Goal: Transaction & Acquisition: Purchase product/service

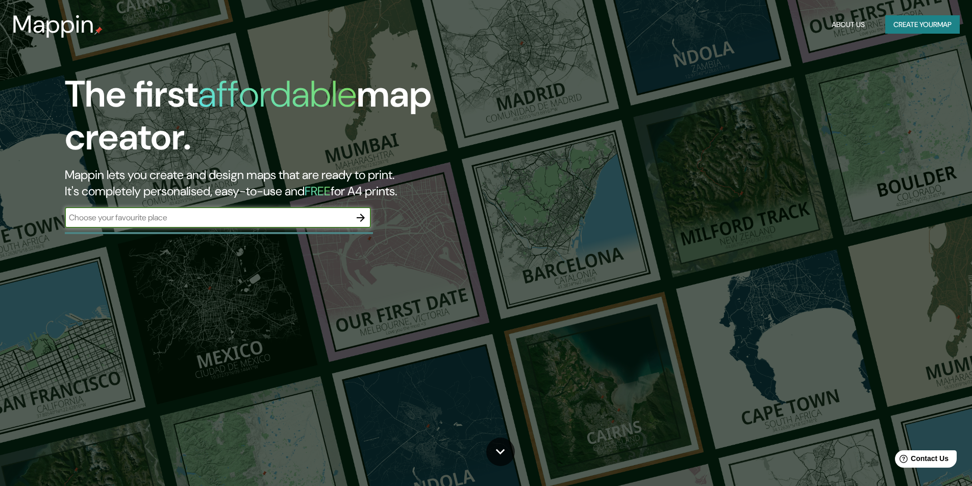
click at [240, 212] on input "text" at bounding box center [208, 218] width 286 height 12
type input "piazza barberini"
click at [348, 218] on input "piazza barberini" at bounding box center [208, 218] width 286 height 12
click at [365, 214] on icon "button" at bounding box center [360, 218] width 12 height 12
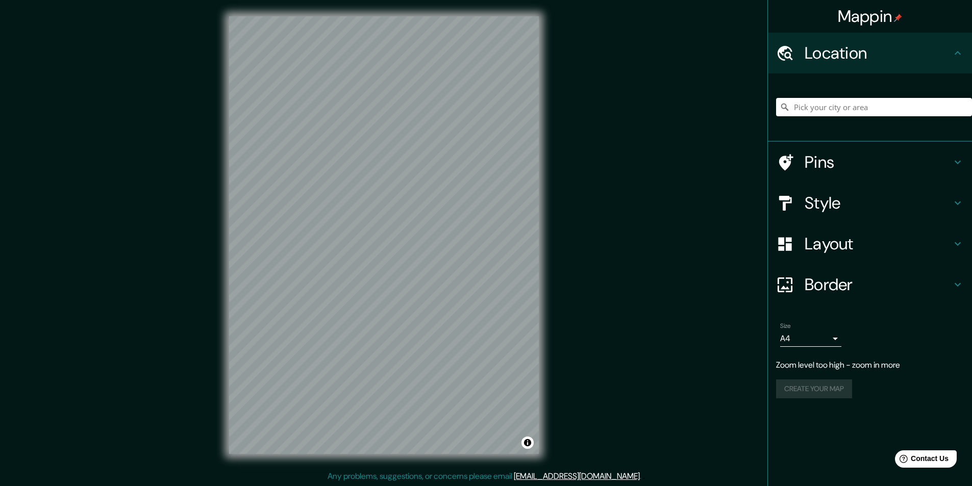
scroll to position [1, 0]
click at [859, 110] on input "Pick your city or area" at bounding box center [874, 107] width 196 height 18
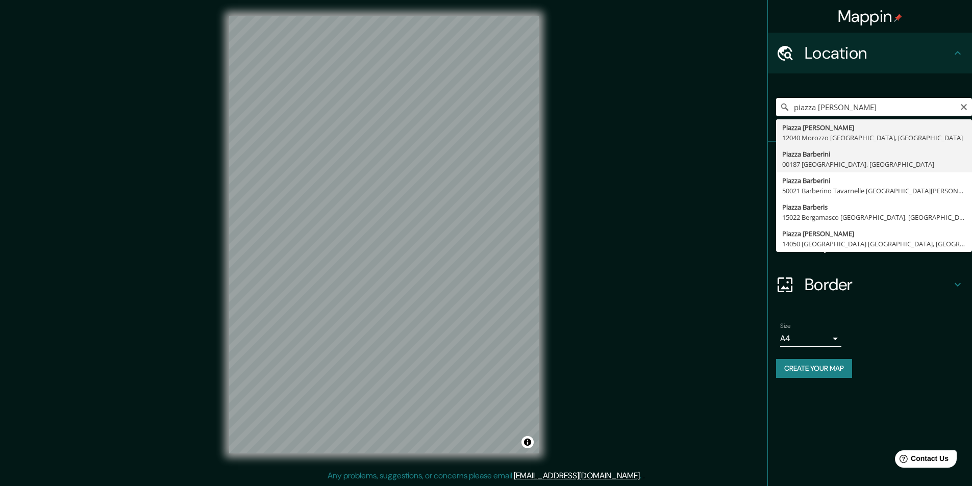
type input "[GEOGRAPHIC_DATA], [GEOGRAPHIC_DATA]"
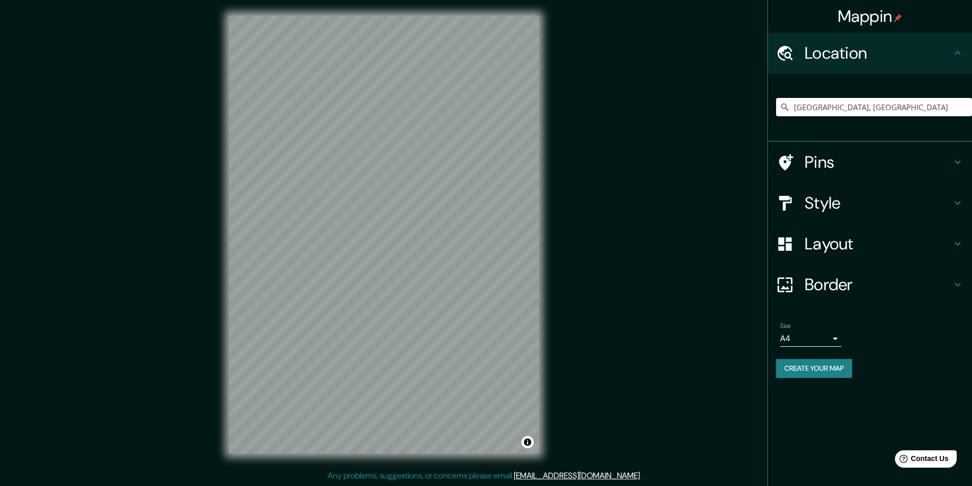
scroll to position [0, 0]
click at [838, 209] on h4 "Style" at bounding box center [877, 203] width 147 height 20
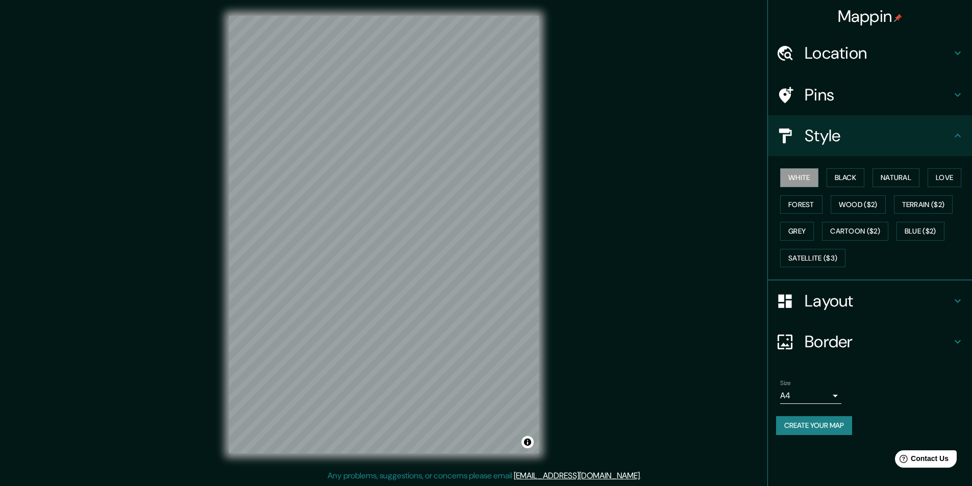
click at [838, 159] on div "White Black Natural Love Forest Wood ($2) Terrain ($2) Grey Cartoon ($2) Blue (…" at bounding box center [870, 218] width 204 height 124
drag, startPoint x: 843, startPoint y: 179, endPoint x: 934, endPoint y: 180, distance: 91.3
click at [845, 178] on button "Black" at bounding box center [845, 177] width 38 height 19
click at [892, 176] on button "Natural" at bounding box center [895, 177] width 47 height 19
click at [815, 203] on button "Forest" at bounding box center [801, 204] width 42 height 19
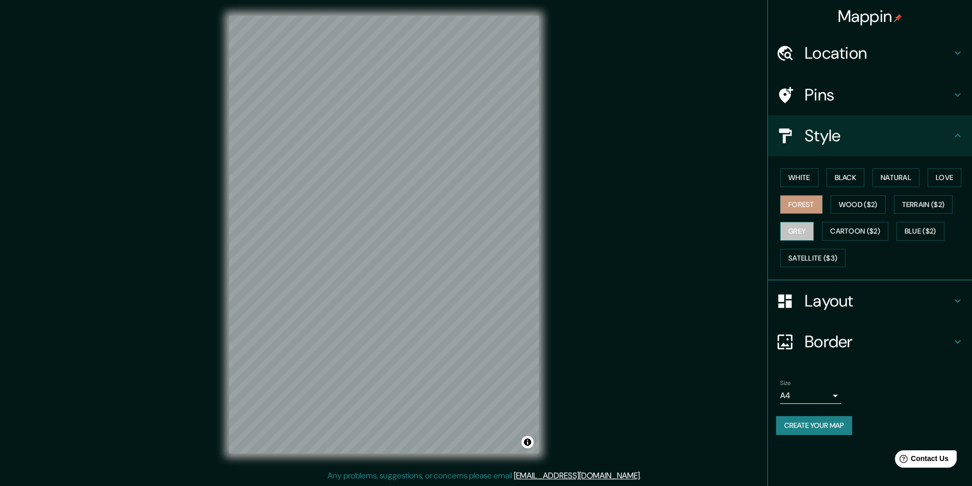
click at [783, 234] on button "Grey" at bounding box center [797, 231] width 34 height 19
click at [849, 235] on button "Cartoon ($2)" at bounding box center [855, 231] width 66 height 19
click at [863, 196] on button "Wood ($2)" at bounding box center [857, 204] width 55 height 19
click at [928, 206] on button "Terrain ($2)" at bounding box center [922, 204] width 59 height 19
drag, startPoint x: 913, startPoint y: 232, endPoint x: 819, endPoint y: 244, distance: 95.6
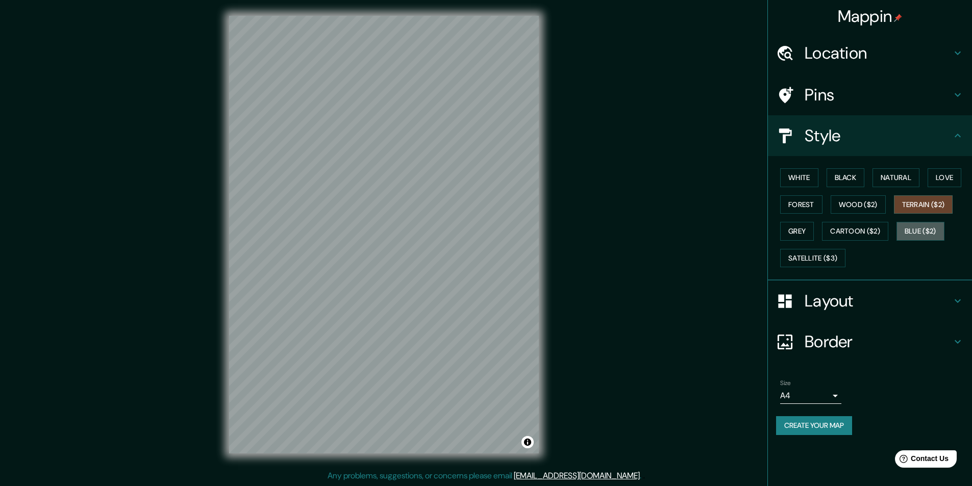
click at [914, 232] on button "Blue ($2)" at bounding box center [920, 231] width 48 height 19
drag, startPoint x: 810, startPoint y: 272, endPoint x: 818, endPoint y: 265, distance: 10.5
click at [810, 273] on div "White Black Natural Love Forest Wood ($2) Terrain ($2) Grey Cartoon ($2) Blue (…" at bounding box center [870, 218] width 204 height 124
click at [815, 259] on button "Satellite ($3)" at bounding box center [812, 258] width 65 height 19
click at [784, 227] on button "Grey" at bounding box center [797, 231] width 34 height 19
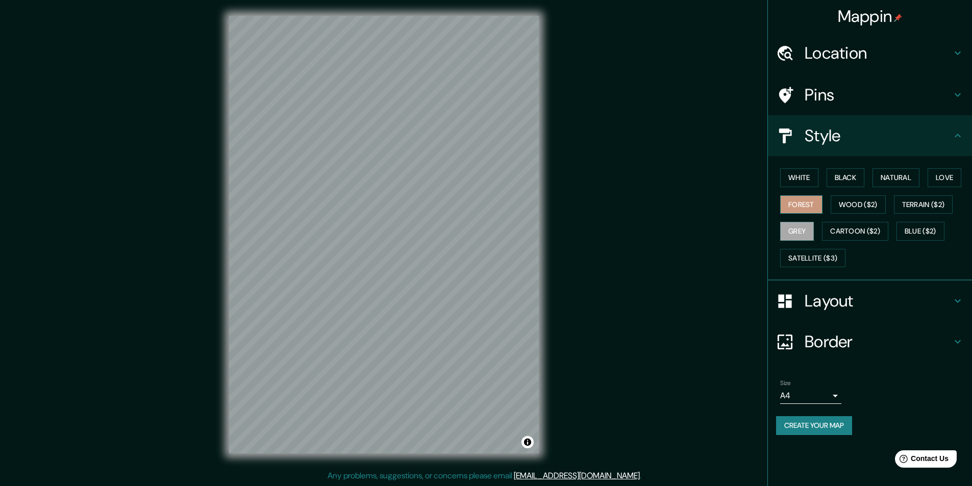
click at [809, 199] on button "Forest" at bounding box center [801, 204] width 42 height 19
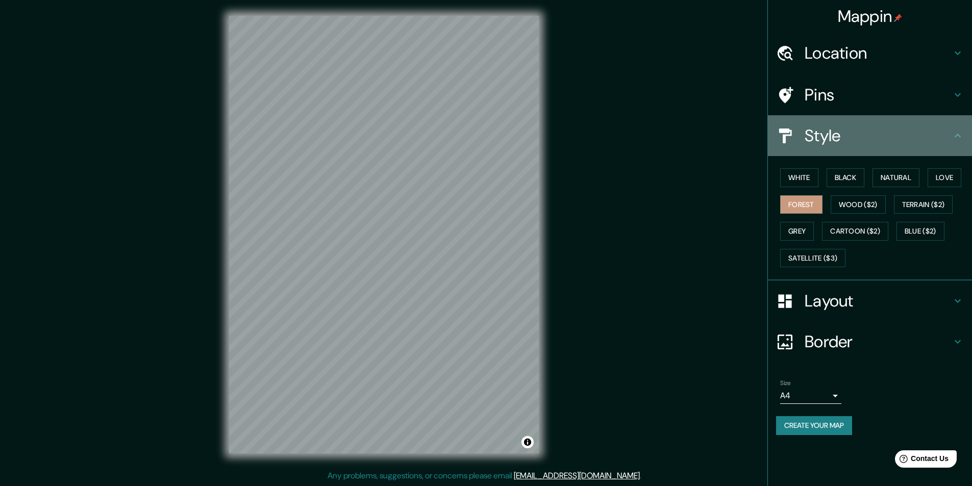
click at [863, 149] on div "Style" at bounding box center [870, 135] width 204 height 41
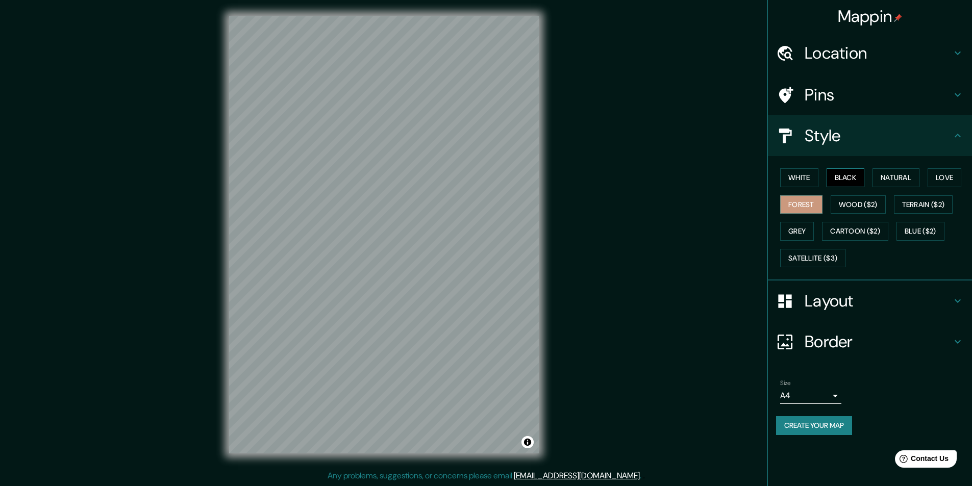
click at [862, 182] on button "Black" at bounding box center [845, 177] width 38 height 19
click at [903, 181] on button "Natural" at bounding box center [895, 177] width 47 height 19
click at [840, 167] on div "White Black Natural Love Forest Wood ($2) Terrain ($2) Grey Cartoon ($2) Blue (…" at bounding box center [874, 217] width 196 height 107
click at [840, 174] on button "Black" at bounding box center [845, 177] width 38 height 19
click at [823, 258] on button "Satellite ($3)" at bounding box center [812, 258] width 65 height 19
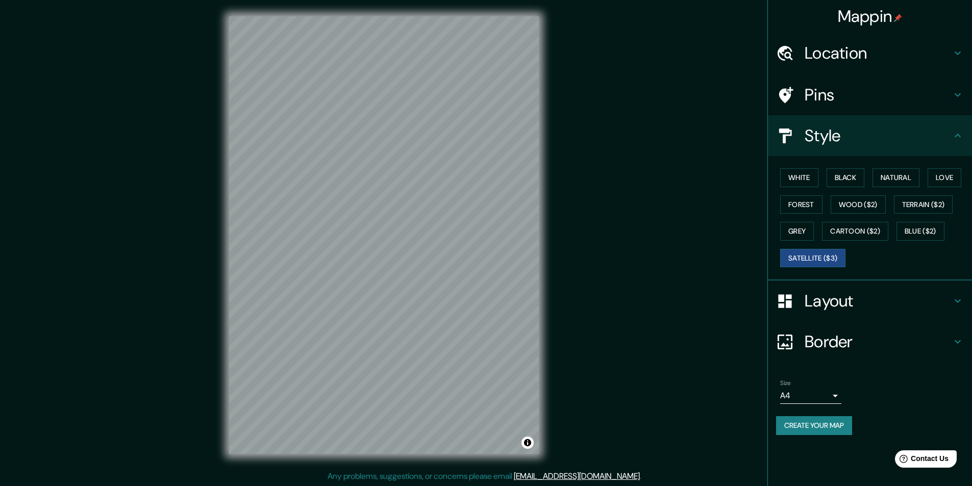
click at [819, 232] on div "White Black Natural Love Forest Wood ($2) Terrain ($2) Grey Cartoon ($2) Blue (…" at bounding box center [874, 217] width 196 height 107
drag, startPoint x: 804, startPoint y: 226, endPoint x: 805, endPoint y: 197, distance: 29.1
click at [803, 224] on button "Grey" at bounding box center [797, 231] width 34 height 19
click at [799, 199] on button "Forest" at bounding box center [801, 204] width 42 height 19
click at [805, 170] on button "White" at bounding box center [799, 177] width 38 height 19
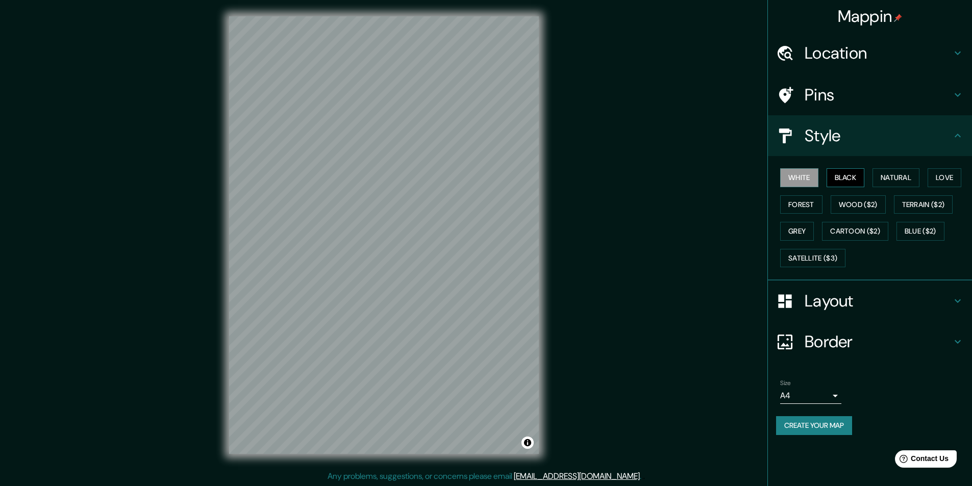
click at [840, 180] on button "Black" at bounding box center [845, 177] width 38 height 19
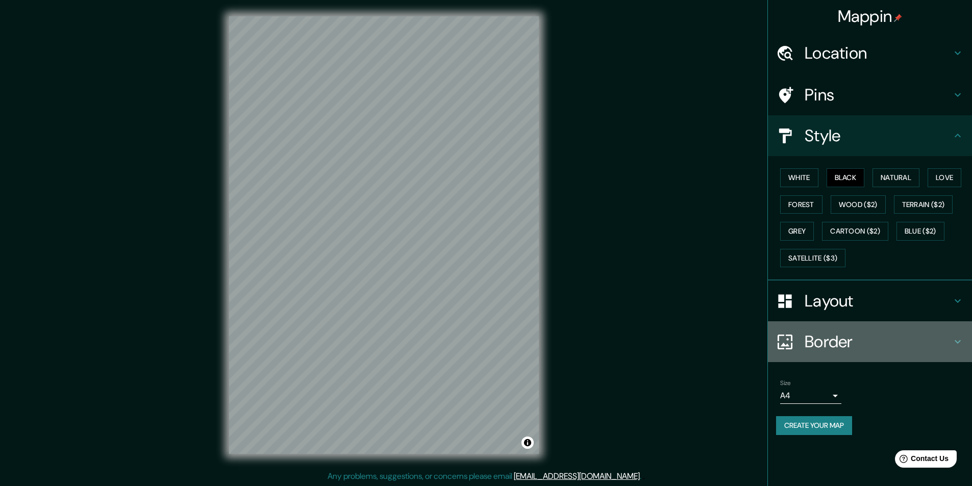
click at [831, 336] on h4 "Border" at bounding box center [877, 341] width 147 height 20
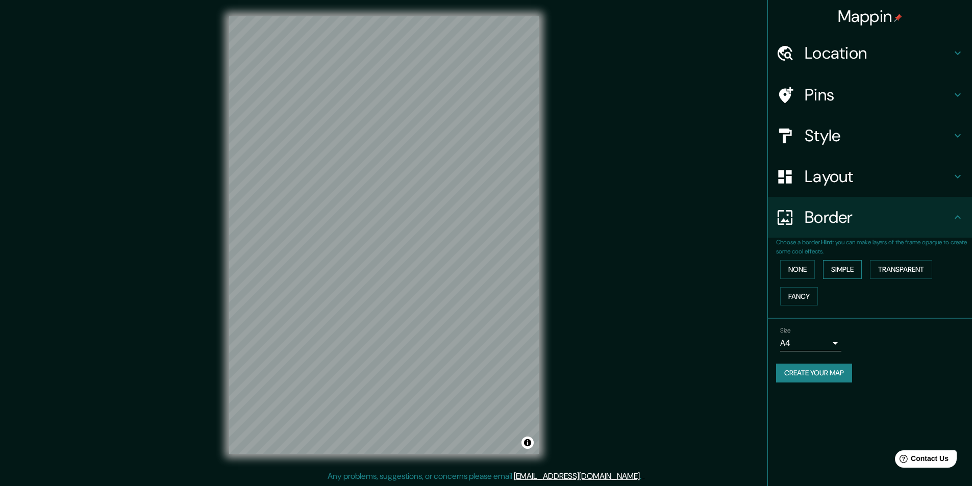
click at [852, 268] on button "Simple" at bounding box center [842, 269] width 39 height 19
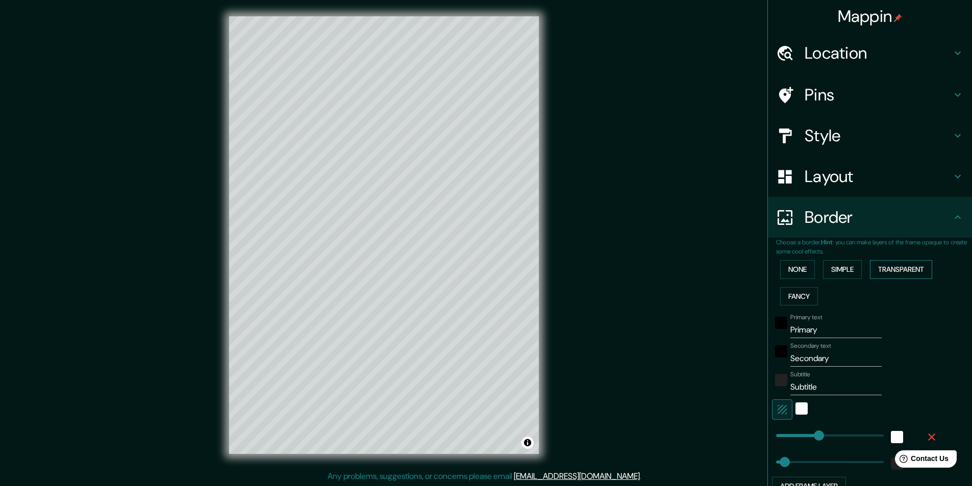
click at [906, 265] on button "Transparent" at bounding box center [901, 269] width 62 height 19
click at [789, 294] on button "Fancy" at bounding box center [799, 296] width 38 height 19
click at [793, 263] on button "None" at bounding box center [797, 269] width 35 height 19
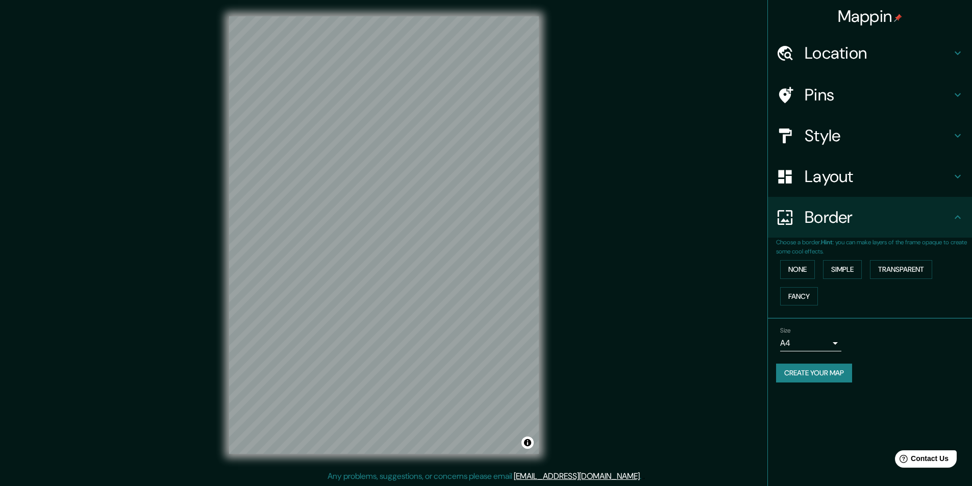
click at [814, 96] on h4 "Pins" at bounding box center [877, 95] width 147 height 20
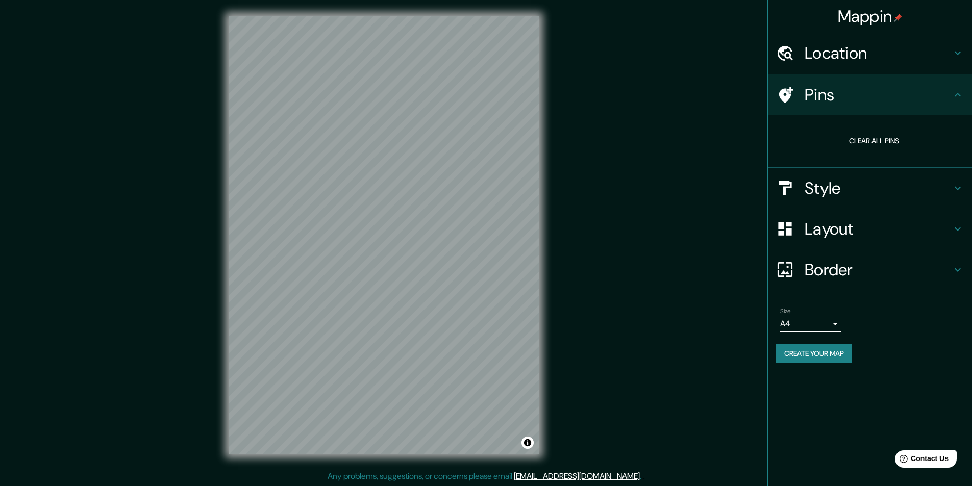
click at [830, 195] on h4 "Style" at bounding box center [877, 188] width 147 height 20
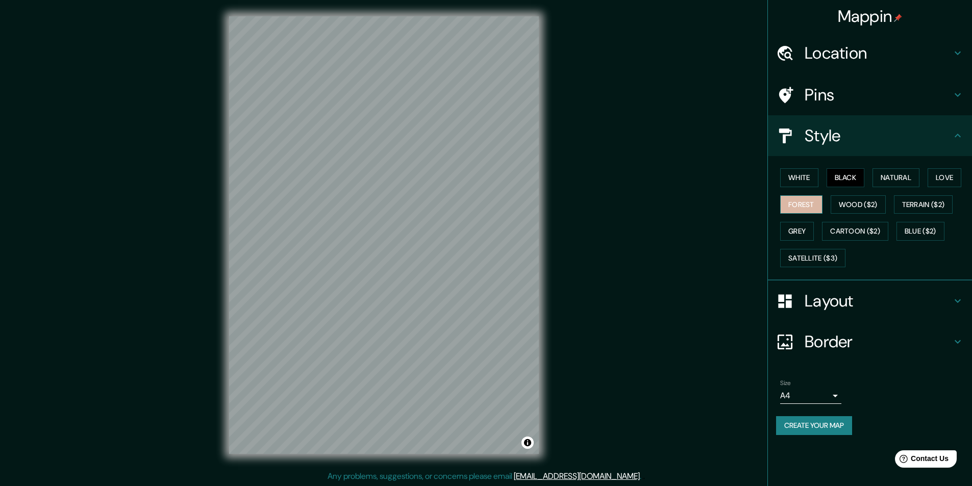
click at [806, 195] on button "Forest" at bounding box center [801, 204] width 42 height 19
click at [846, 179] on button "Black" at bounding box center [845, 177] width 38 height 19
click at [811, 301] on h4 "Layout" at bounding box center [877, 301] width 147 height 20
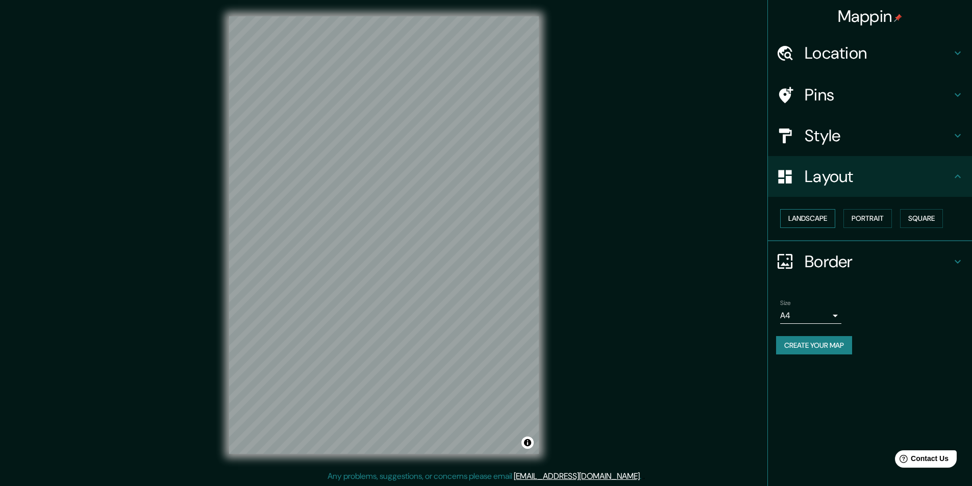
click at [816, 218] on button "Landscape" at bounding box center [807, 218] width 55 height 19
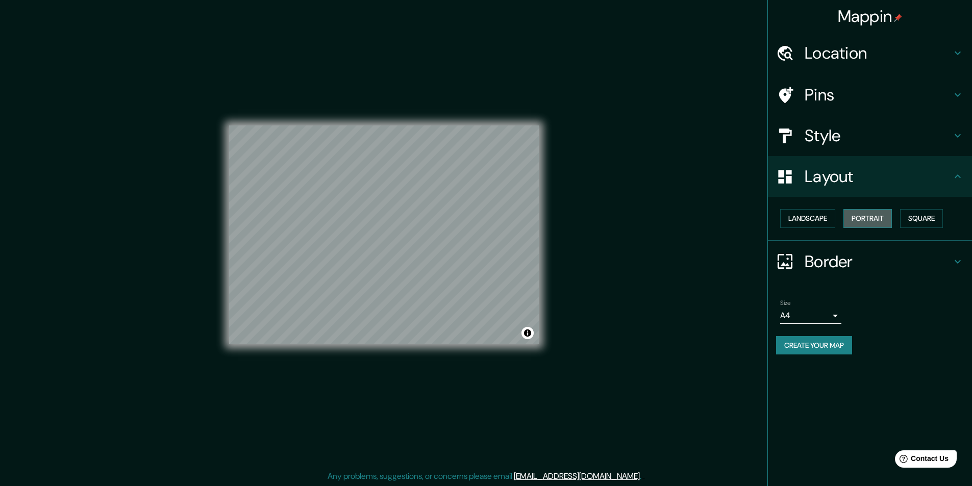
click at [880, 219] on button "Portrait" at bounding box center [867, 218] width 48 height 19
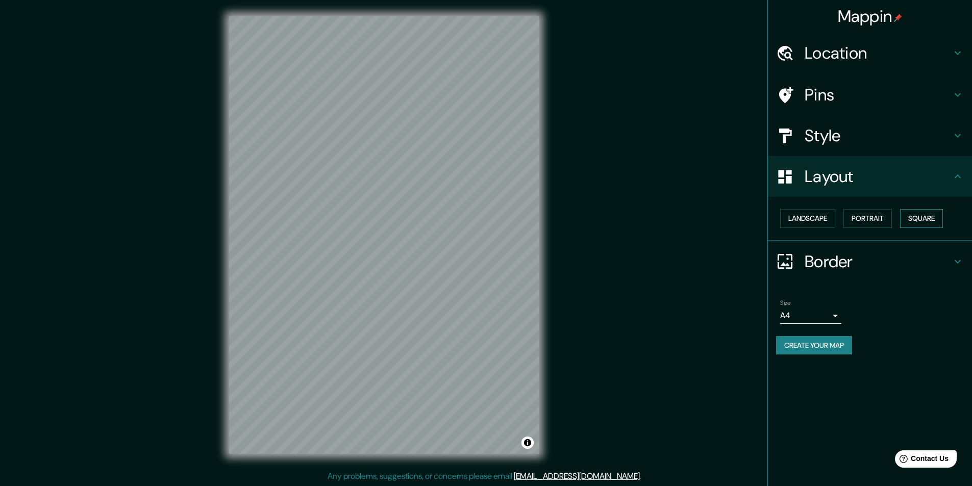
click at [931, 224] on button "Square" at bounding box center [921, 218] width 43 height 19
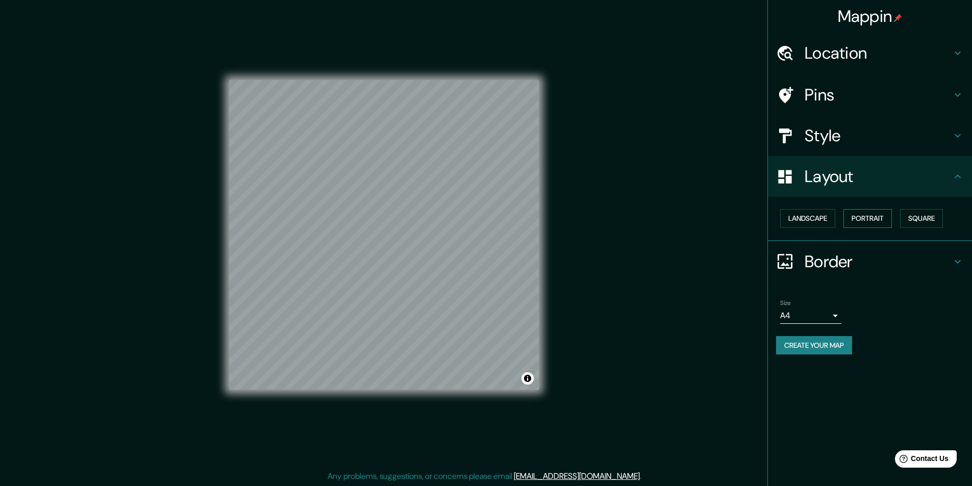
click at [855, 222] on button "Portrait" at bounding box center [867, 218] width 48 height 19
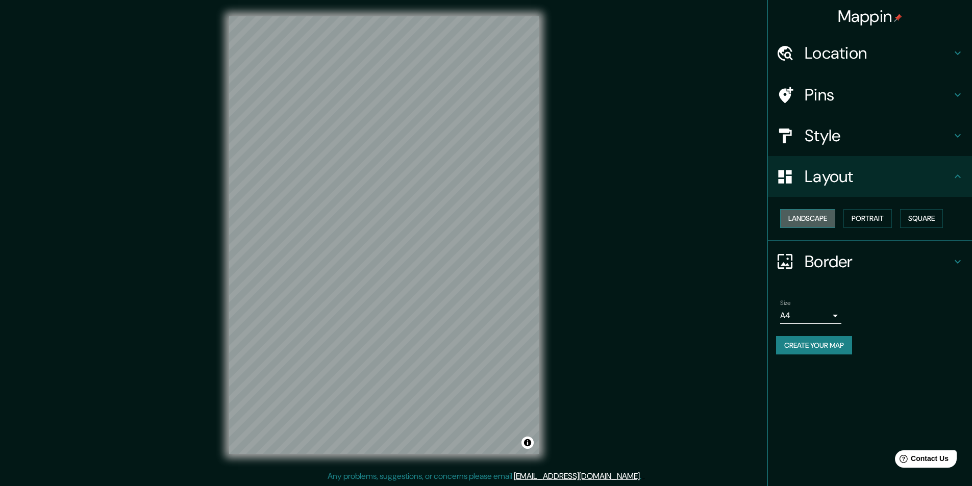
click at [803, 221] on button "Landscape" at bounding box center [807, 218] width 55 height 19
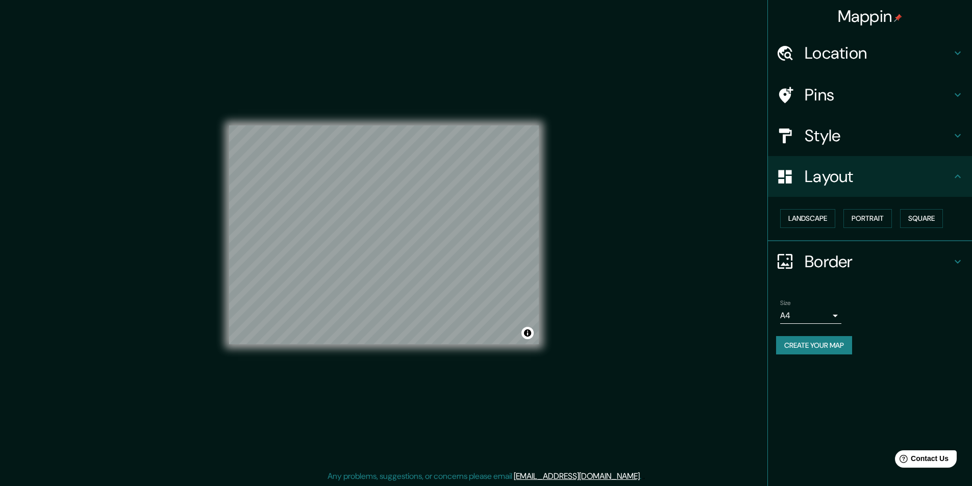
click at [812, 343] on button "Create your map" at bounding box center [814, 345] width 76 height 19
click at [816, 339] on button "Create your map" at bounding box center [814, 345] width 76 height 19
